Goal: Complete application form

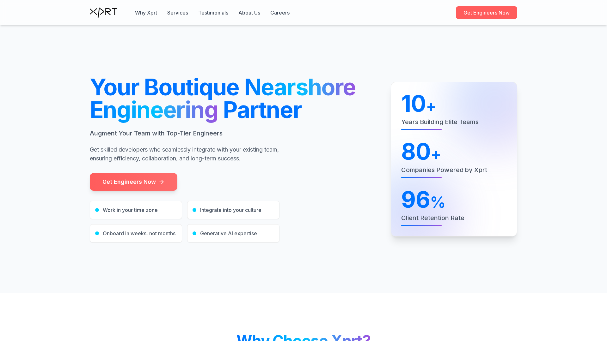
scroll to position [1903, 0]
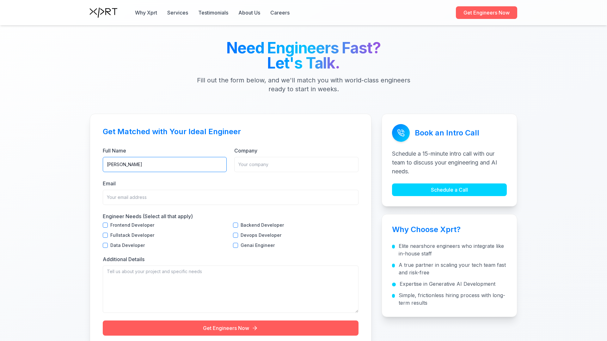
type input "[PERSON_NAME]"
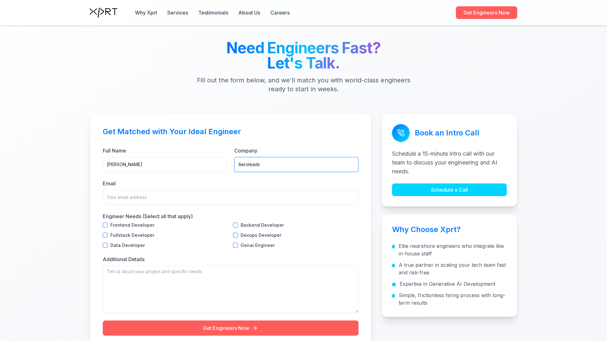
type input "Aeroleads"
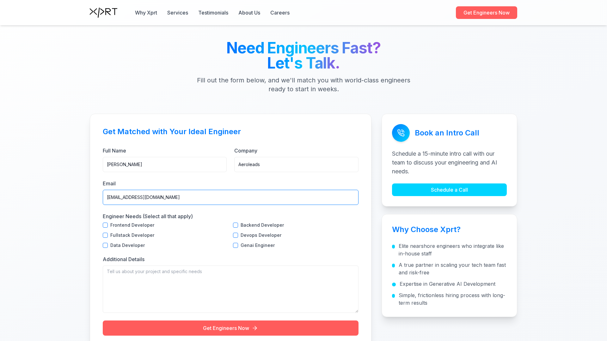
type input "[EMAIL_ADDRESS][DOMAIN_NAME]"
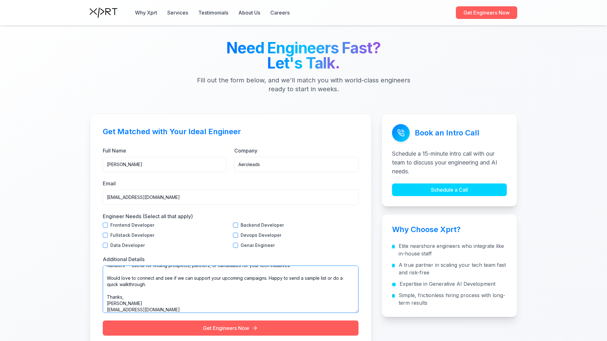
scroll to position [50, 0]
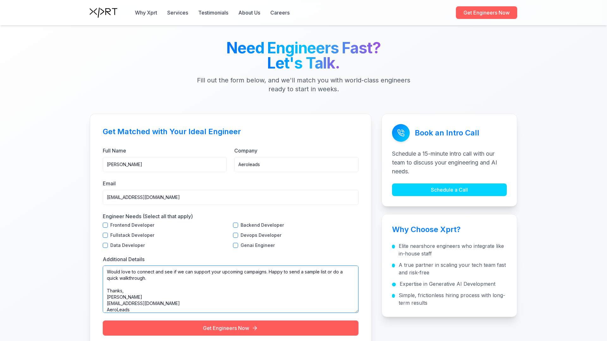
type textarea "Hi Xprt team, We're with AeroLeads ([URL][DOMAIN_NAME]), a B2B data and prospec…"
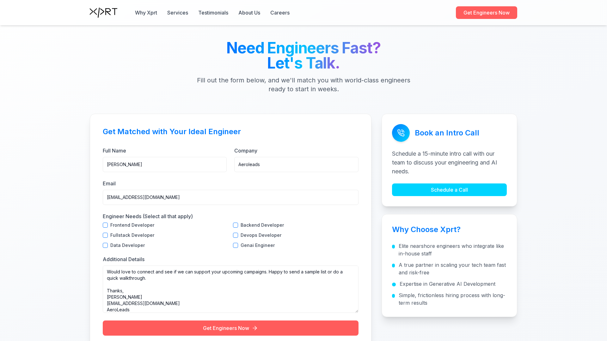
click at [100, 225] on div "Get Matched with Your Ideal Engineer Full Name [PERSON_NAME] Company Aeroleads …" at bounding box center [231, 231] width 282 height 235
click at [230, 225] on div "Frontend Developer Backend Developer Fullstack Developer Devops Developer Data …" at bounding box center [231, 235] width 256 height 25
click at [100, 235] on div "Get Matched with Your Ideal Engineer Full Name [PERSON_NAME] Company Aeroleads …" at bounding box center [231, 231] width 282 height 235
click at [230, 235] on div "Frontend Developer Backend Developer Fullstack Developer Devops Developer Data …" at bounding box center [231, 235] width 256 height 25
click at [100, 245] on div "Get Matched with Your Ideal Engineer Full Name [PERSON_NAME] Company Aeroleads …" at bounding box center [231, 231] width 282 height 235
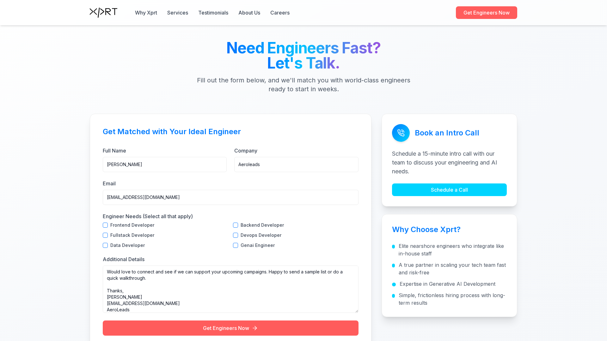
click at [230, 245] on div "Frontend Developer Backend Developer Fullstack Developer Devops Developer Data …" at bounding box center [231, 235] width 256 height 25
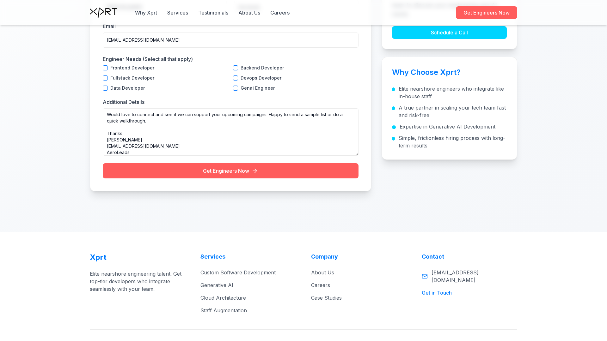
click at [230, 172] on button "Get Engineers Now" at bounding box center [231, 170] width 256 height 15
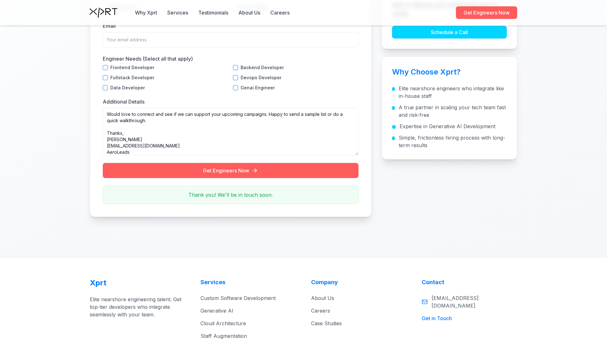
scroll to position [0, 0]
